Goal: Find specific page/section: Find specific page/section

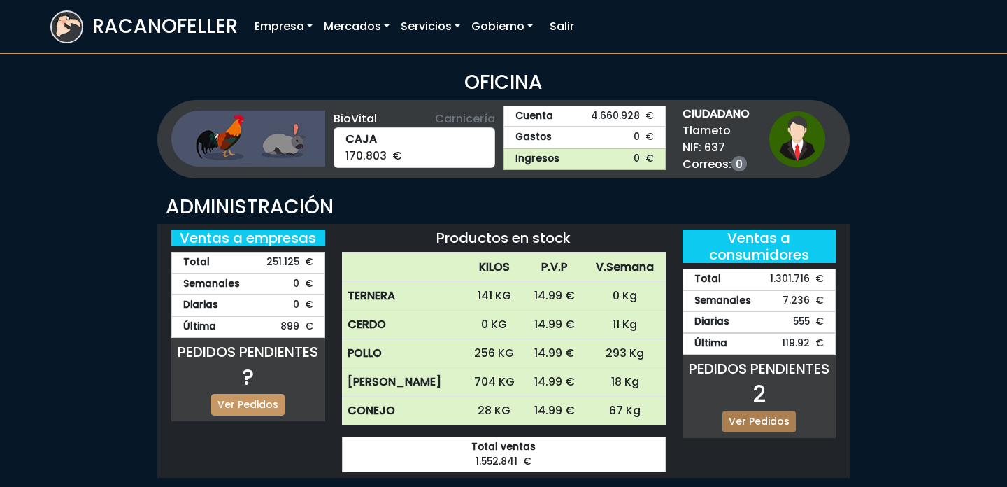
click at [755, 420] on link "Ver Pedidos" at bounding box center [759, 422] width 73 height 22
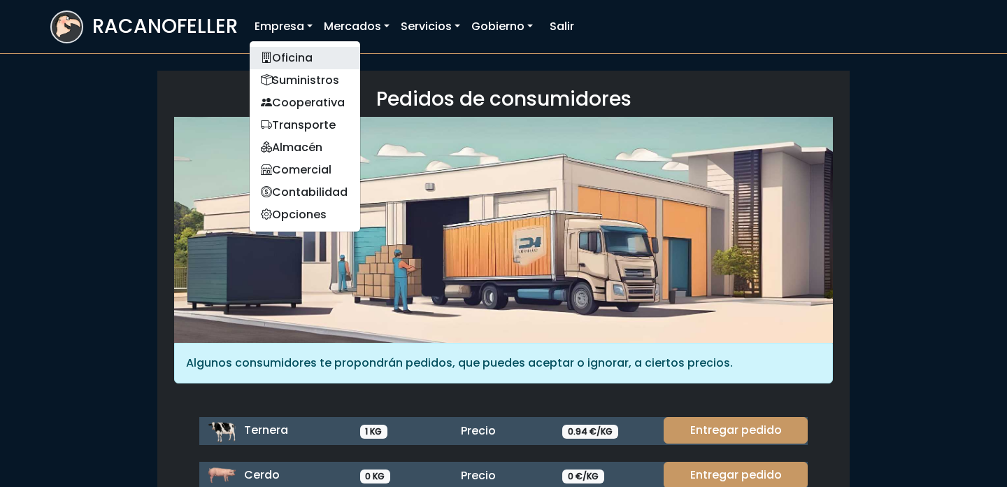
click at [278, 52] on link "Oficina" at bounding box center [305, 58] width 111 height 22
